Goal: Transaction & Acquisition: Purchase product/service

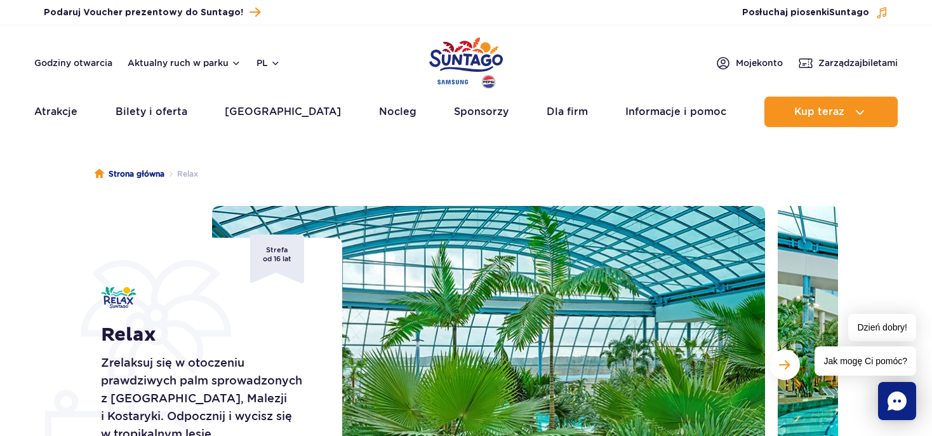
click at [366, 147] on ul "Strona główna Relax" at bounding box center [466, 174] width 743 height 64
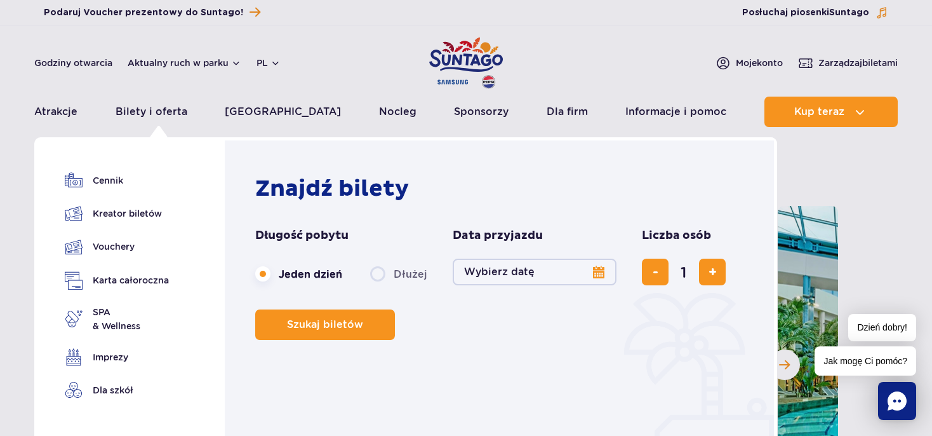
click at [595, 271] on button "Wybierz datę" at bounding box center [535, 271] width 164 height 27
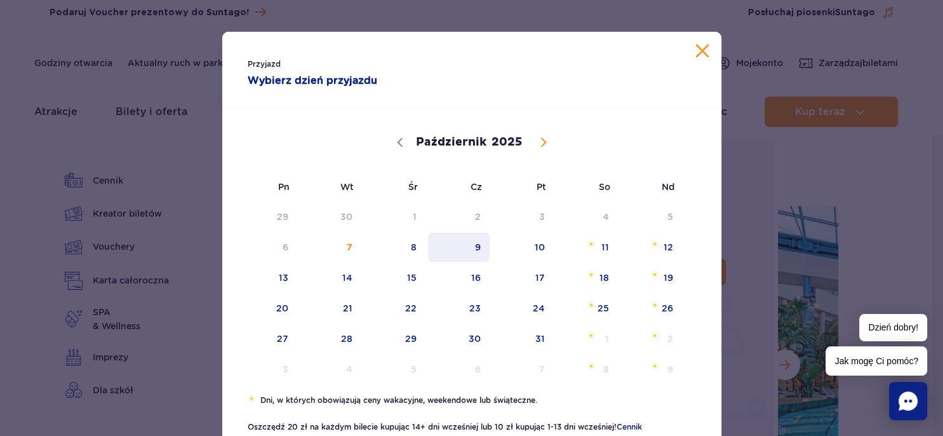
click at [464, 250] on span "9" at bounding box center [459, 246] width 64 height 29
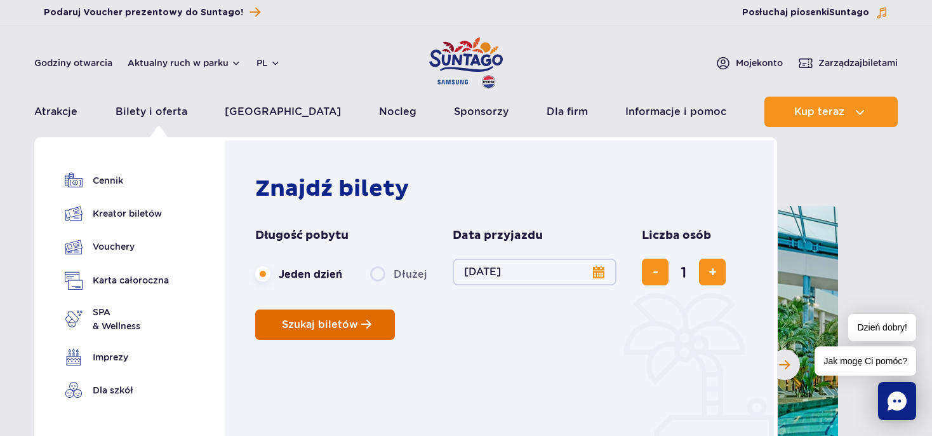
click at [356, 328] on span "Szukaj biletów" at bounding box center [320, 324] width 76 height 11
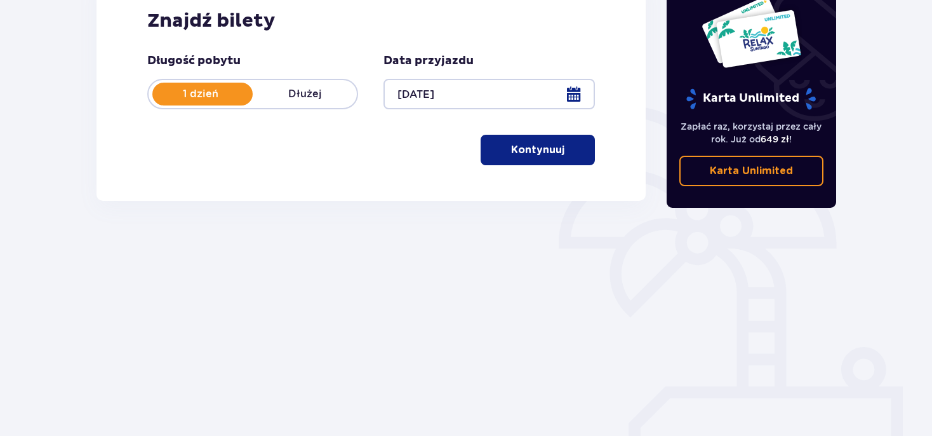
scroll to position [211, 0]
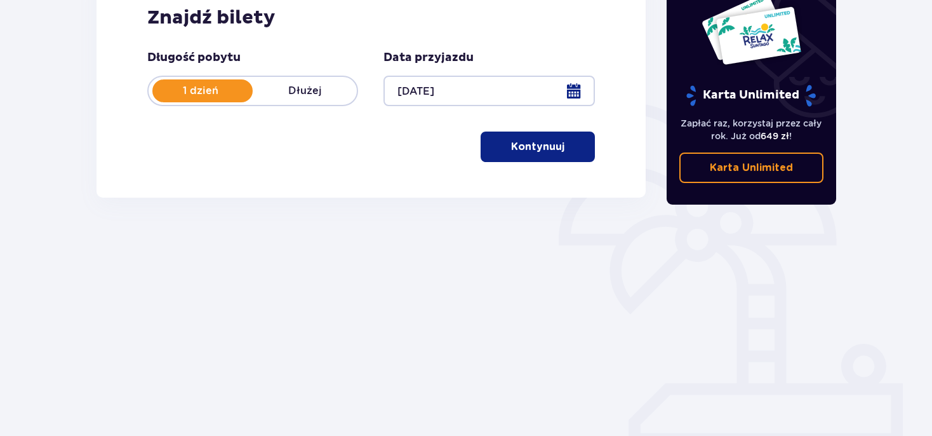
click at [547, 157] on button "Kontynuuj" at bounding box center [538, 146] width 114 height 30
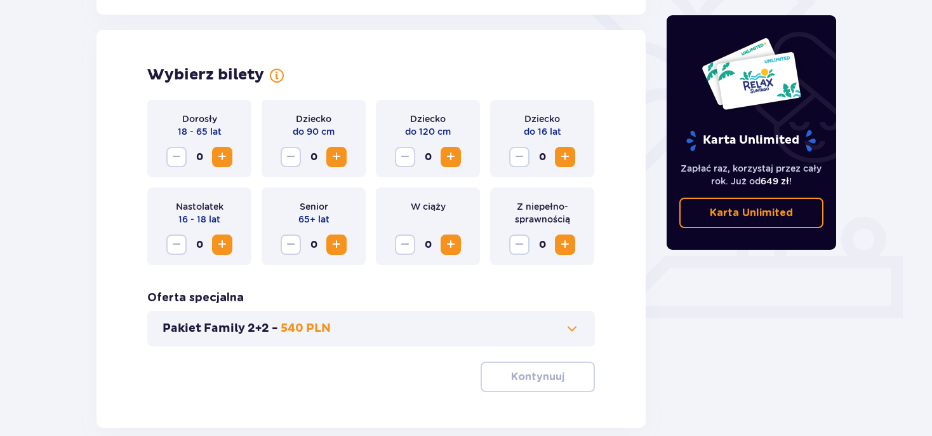
scroll to position [353, 0]
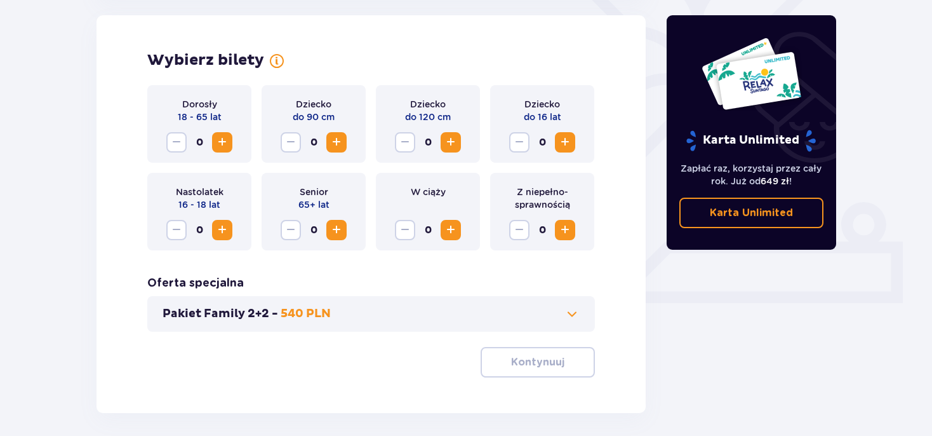
click at [221, 146] on span "Zwiększ" at bounding box center [222, 142] width 15 height 15
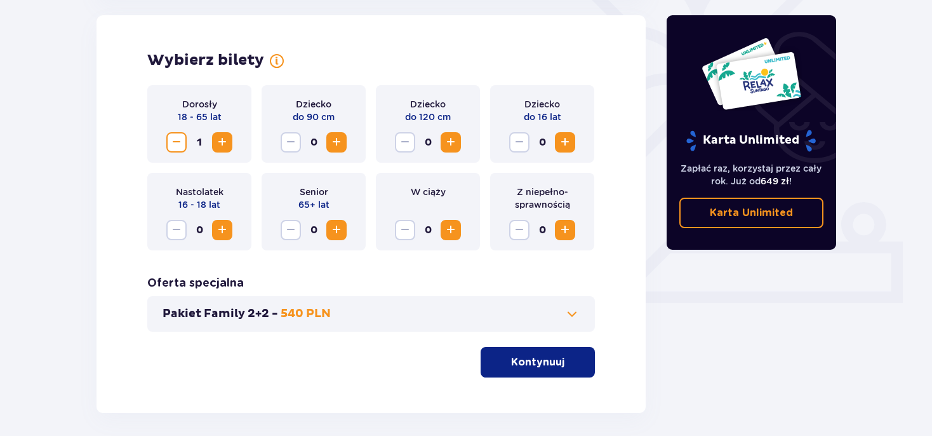
click at [342, 232] on span "Zwiększ" at bounding box center [336, 229] width 15 height 15
click at [541, 372] on button "Kontynuuj" at bounding box center [538, 362] width 114 height 30
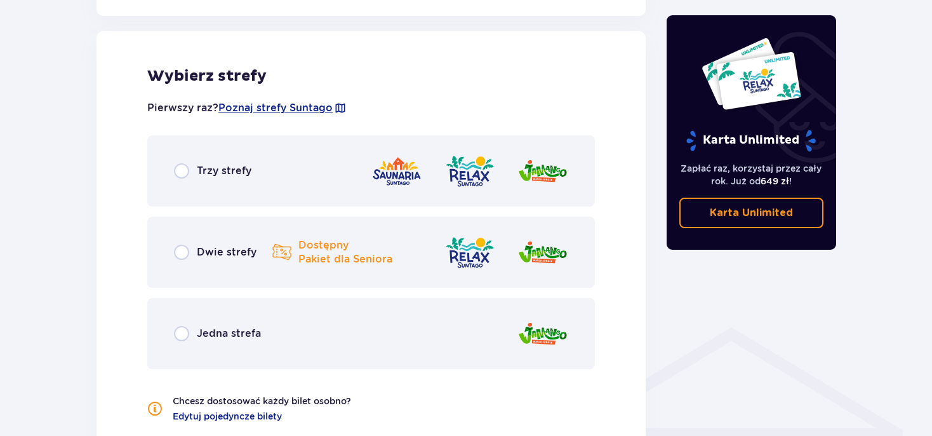
scroll to position [705, 0]
click at [187, 249] on input "radio" at bounding box center [181, 251] width 15 height 15
radio input "true"
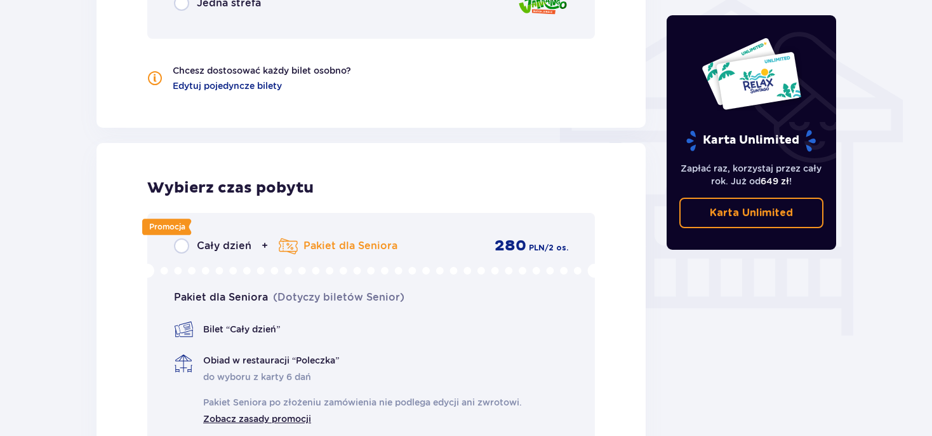
scroll to position [1035, 0]
click at [183, 247] on input "radio" at bounding box center [181, 244] width 15 height 15
radio input "true"
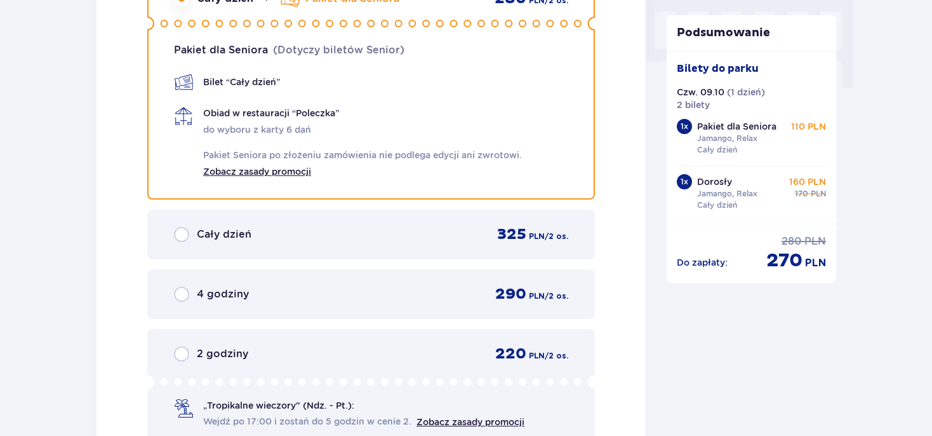
scroll to position [1229, 0]
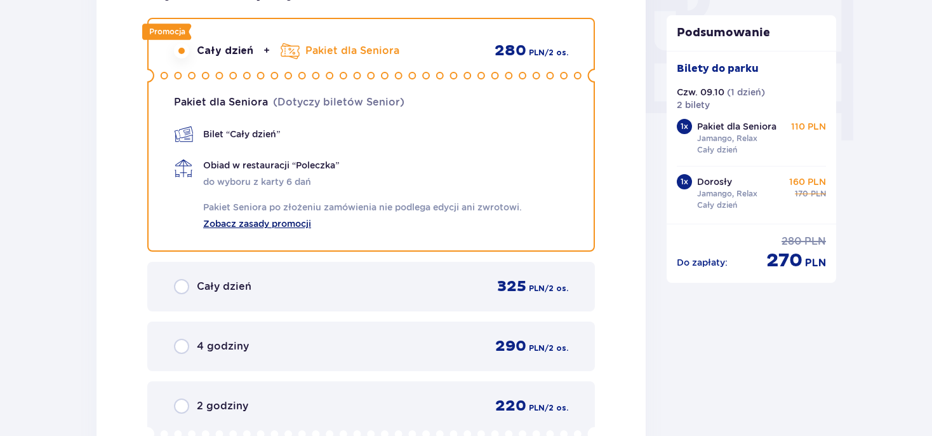
click at [253, 227] on link "Zobacz zasady promocji" at bounding box center [257, 222] width 108 height 15
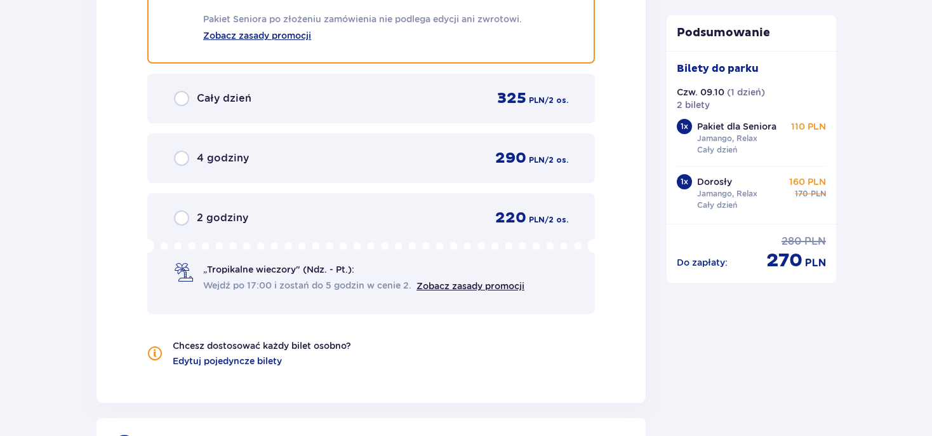
scroll to position [1453, 0]
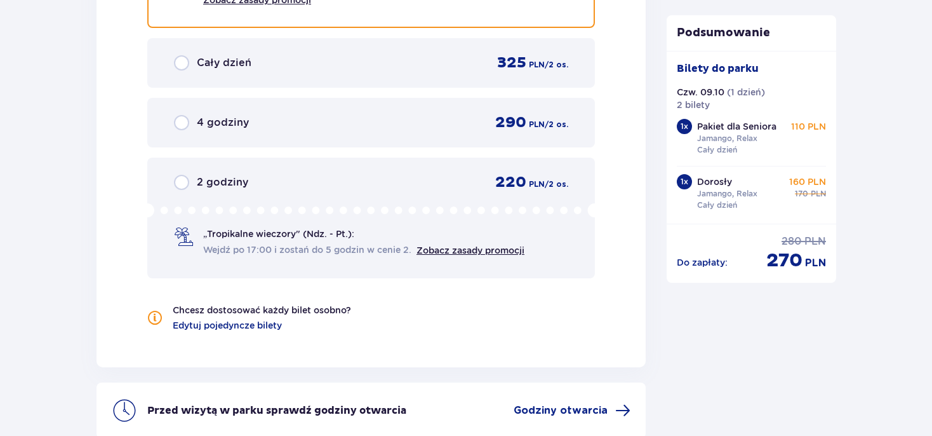
click at [197, 128] on span "4 godziny" at bounding box center [223, 123] width 52 height 14
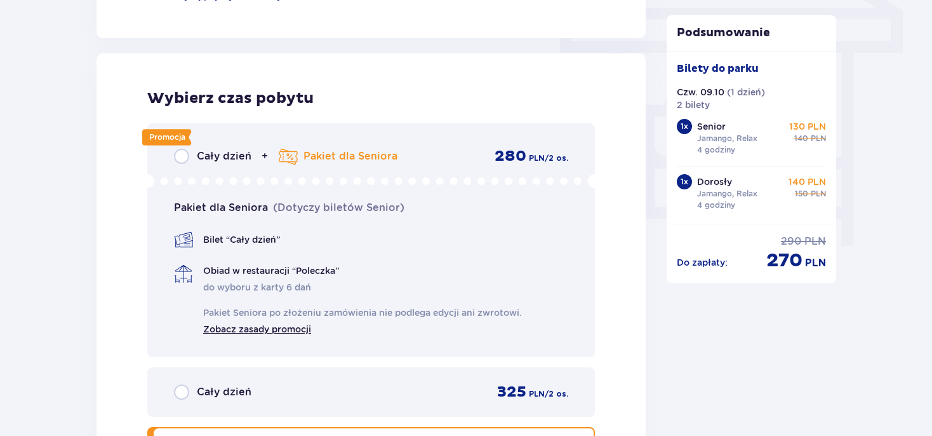
scroll to position [1229, 0]
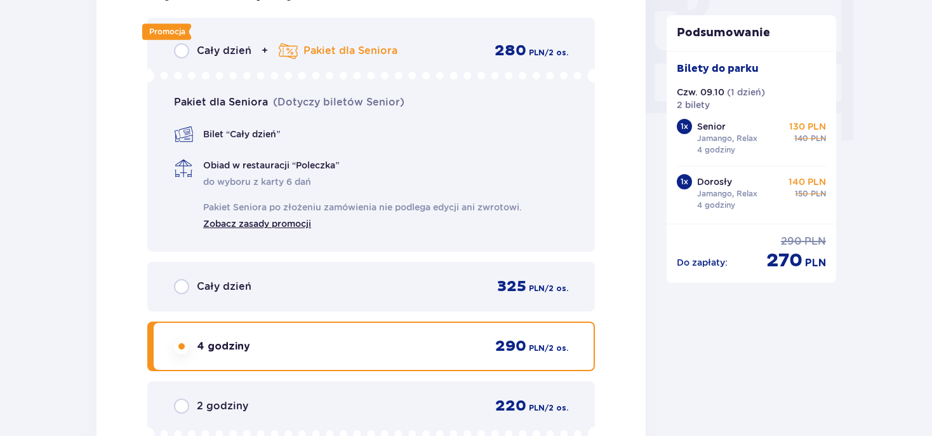
click at [182, 52] on input "radio" at bounding box center [181, 50] width 15 height 15
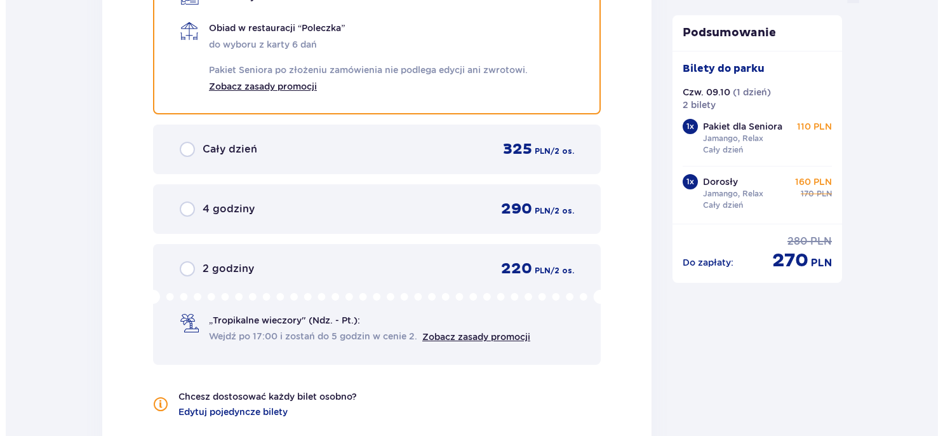
scroll to position [1565, 0]
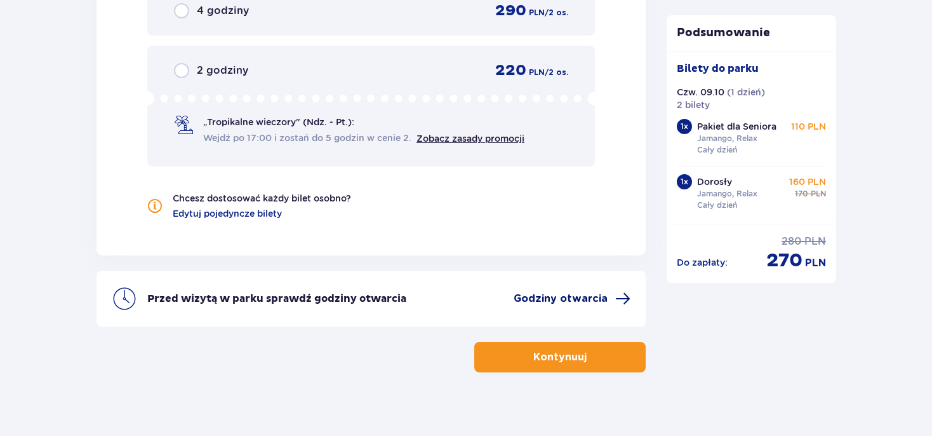
click at [545, 300] on span "Godziny otwarcia" at bounding box center [561, 298] width 94 height 14
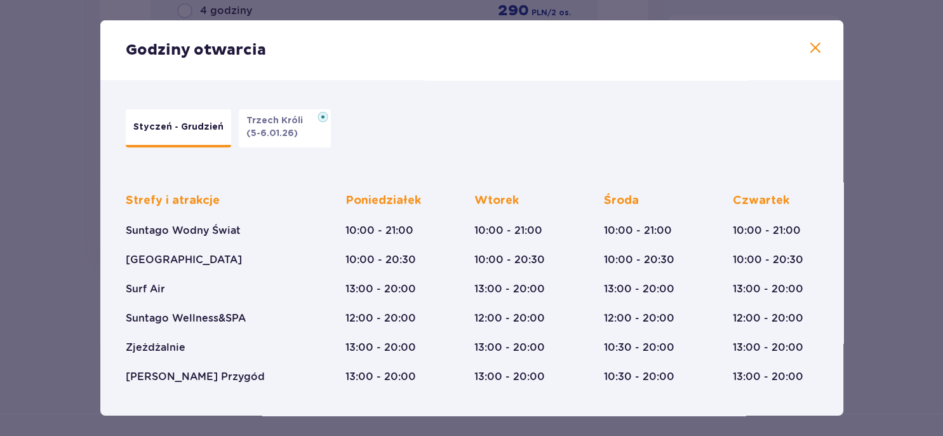
click at [808, 52] on span at bounding box center [815, 48] width 15 height 15
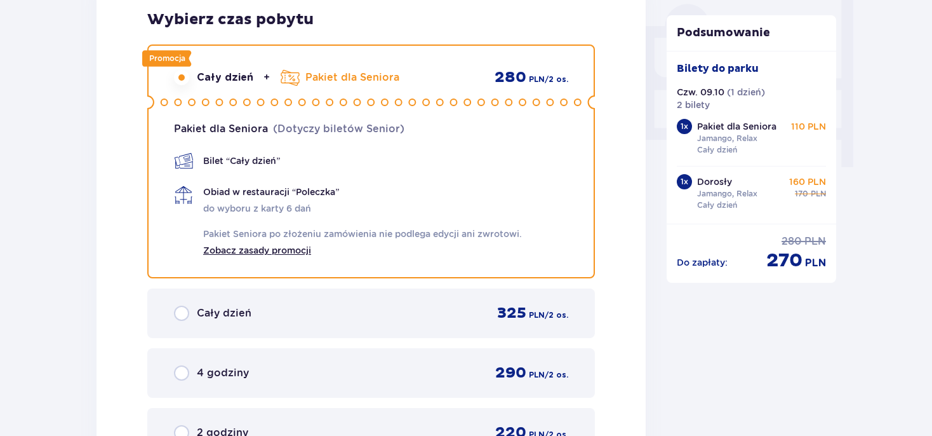
scroll to position [1240, 0]
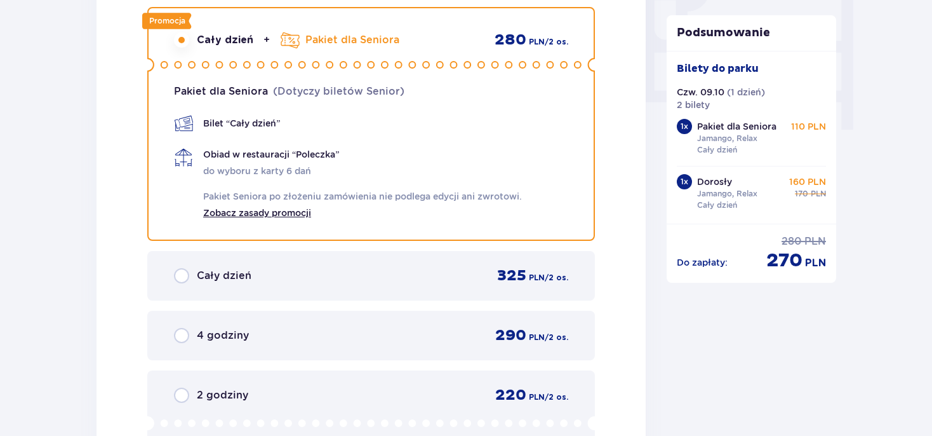
click at [232, 162] on div "Obiad w restauracji “Poleczka” do wyboru z karty 6 dań Pakiet Seniora po złożen…" at bounding box center [362, 183] width 319 height 71
click at [232, 153] on span "Obiad w restauracji “Poleczka”" at bounding box center [271, 154] width 136 height 13
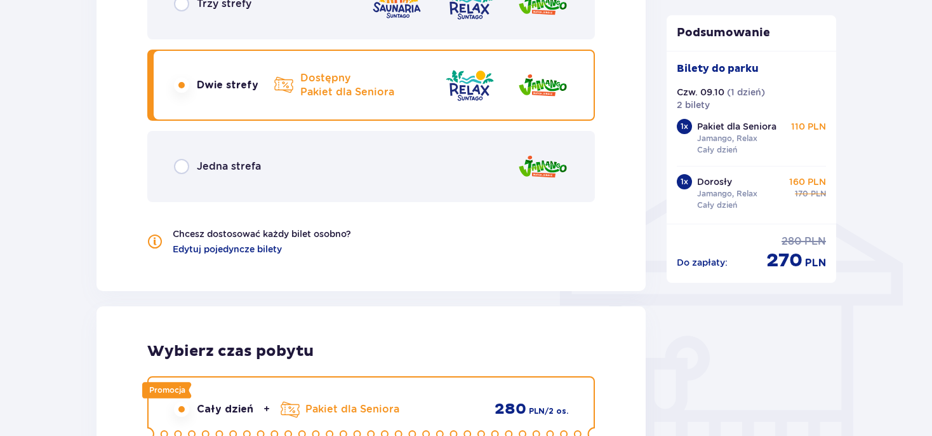
scroll to position [793, 0]
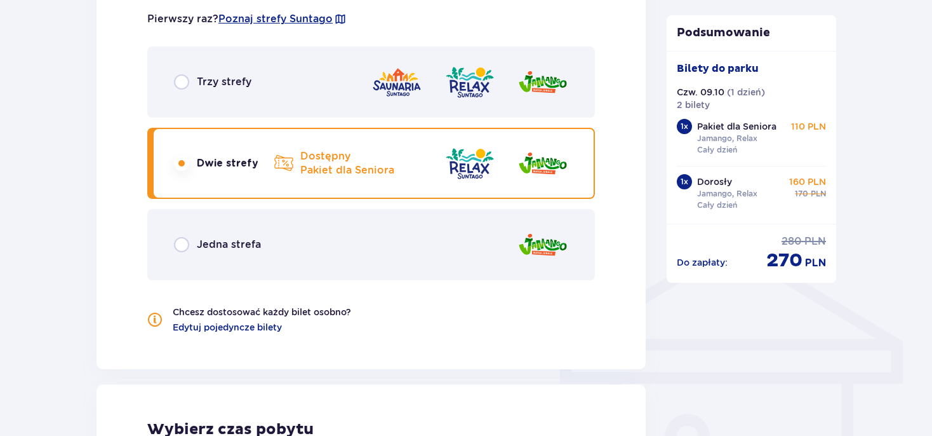
click at [288, 269] on div "Jedna strefa" at bounding box center [371, 244] width 448 height 71
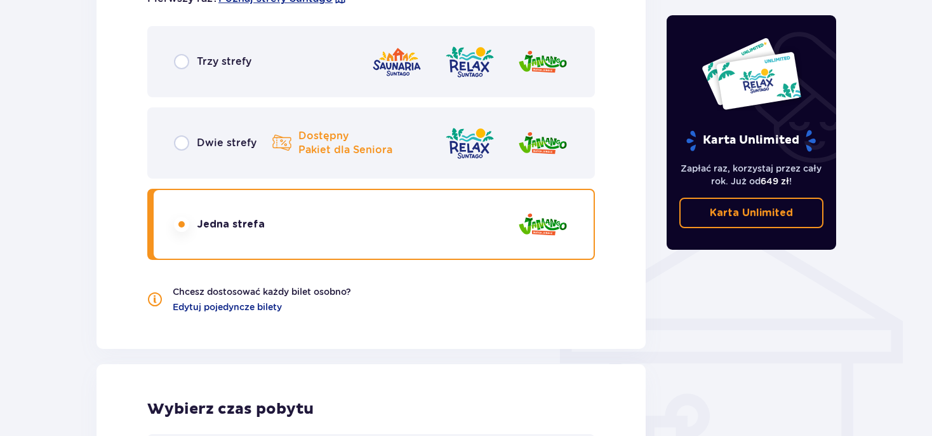
scroll to position [814, 0]
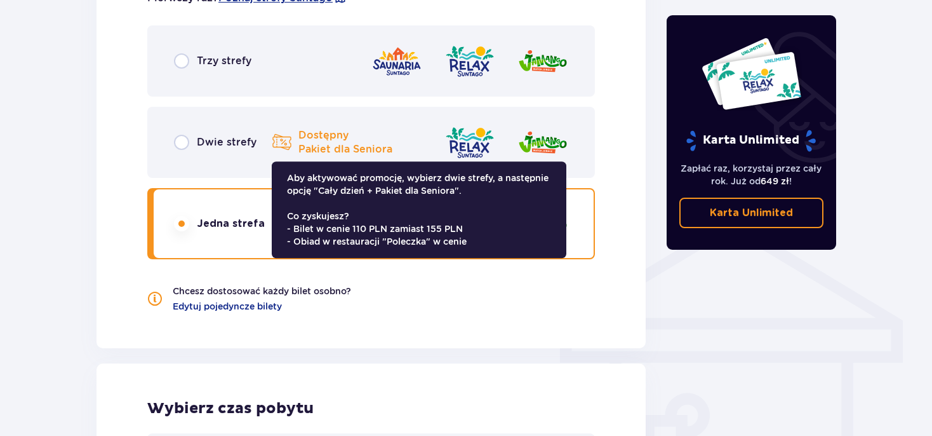
click at [306, 152] on p "Dostępny Pakiet dla Seniora" at bounding box center [345, 142] width 94 height 28
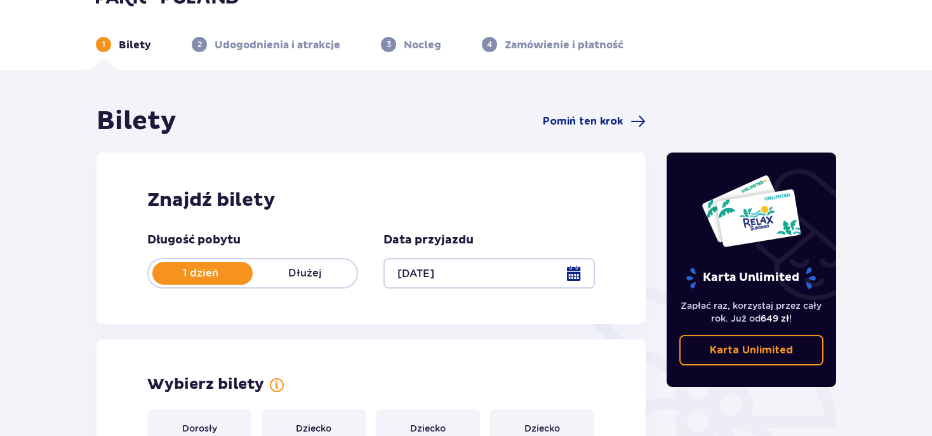
scroll to position [0, 0]
